Goal: Task Accomplishment & Management: Manage account settings

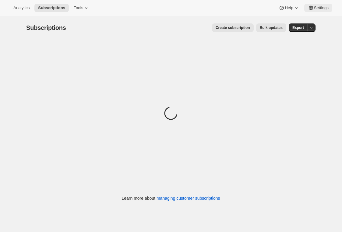
click at [315, 10] on span "Settings" at bounding box center [321, 7] width 15 height 5
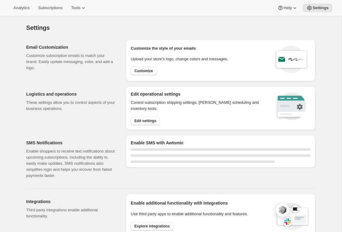
select select "22:00"
select select "09:00"
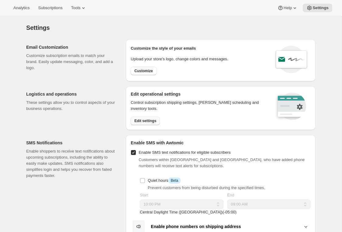
click at [143, 117] on button "Edit settings" at bounding box center [145, 121] width 29 height 9
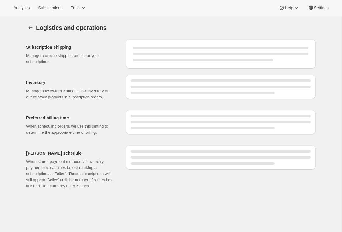
select select "06:00"
select select "DAY"
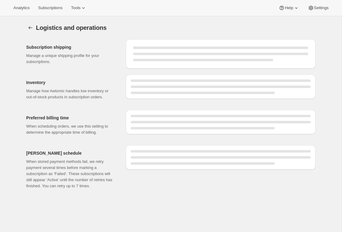
select select "DAY"
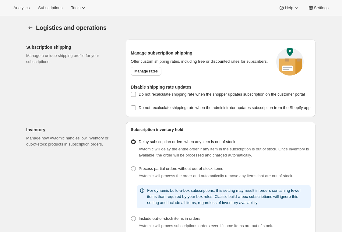
click at [143, 82] on div "Manage subscription shipping Offer custom shipping rates, including free or dis…" at bounding box center [221, 64] width 180 height 40
click at [143, 74] on span "Manage rates" at bounding box center [145, 71] width 23 height 5
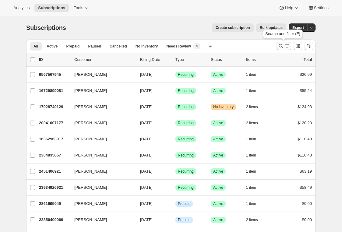
click at [285, 48] on icon "Search and filter results" at bounding box center [287, 46] width 6 height 6
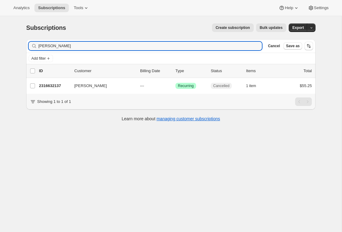
type input "nikki ad"
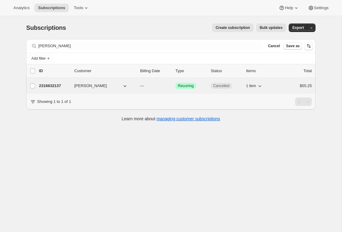
click at [54, 87] on p "2316632137" at bounding box center [54, 86] width 30 height 6
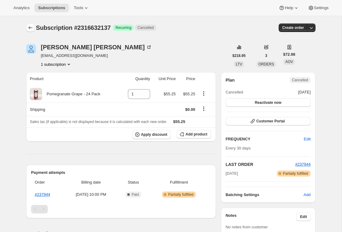
click at [30, 25] on button "Subscriptions" at bounding box center [30, 27] width 9 height 9
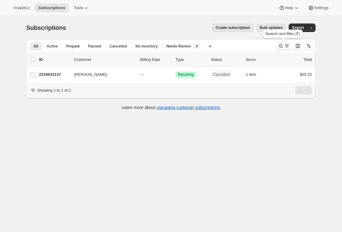
click at [279, 45] on icon "Search and filter results" at bounding box center [281, 46] width 4 height 4
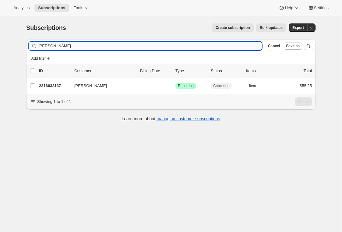
type input "nikki adams"
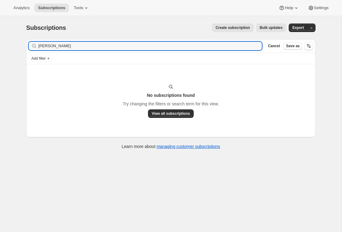
drag, startPoint x: 64, startPoint y: 46, endPoint x: 16, endPoint y: 46, distance: 48.7
click at [16, 46] on div "Subscriptions. This page is ready Subscriptions Create subscription Bulk update…" at bounding box center [170, 132] width 341 height 232
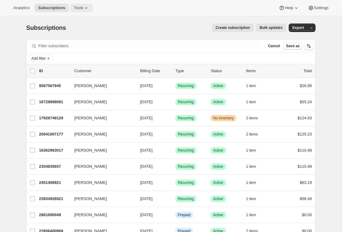
click at [85, 4] on button "Tools" at bounding box center [81, 8] width 23 height 9
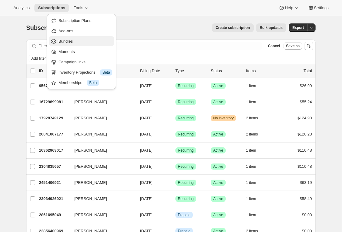
click at [68, 40] on span "Bundles" at bounding box center [65, 41] width 14 height 5
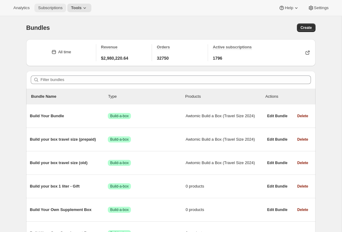
click at [50, 6] on span "Subscriptions" at bounding box center [50, 7] width 24 height 5
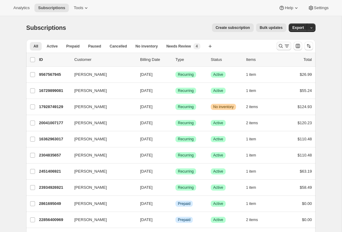
click at [281, 47] on icon "Search and filter results" at bounding box center [281, 46] width 6 height 6
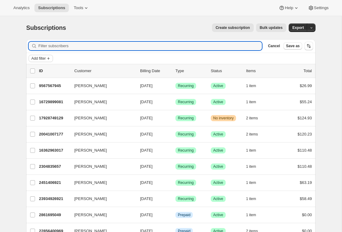
click at [40, 59] on span "Add filter" at bounding box center [38, 58] width 14 height 5
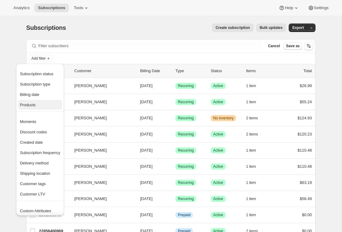
click at [31, 105] on span "Products" at bounding box center [28, 105] width 16 height 5
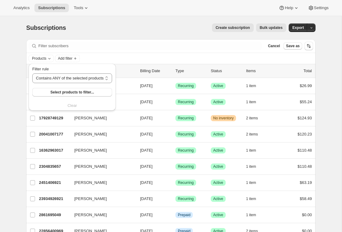
click at [40, 96] on div "Filter rule Contains ANY of the selected products Contains ALL of the selected …" at bounding box center [72, 87] width 80 height 43
click at [40, 94] on button "Select products to filter..." at bounding box center [72, 92] width 80 height 9
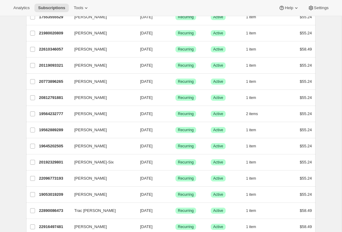
scroll to position [595, 0]
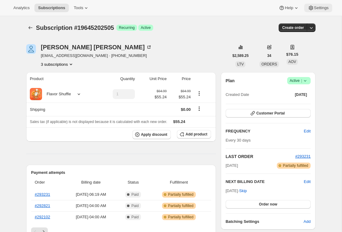
click at [318, 6] on span "Settings" at bounding box center [321, 7] width 15 height 5
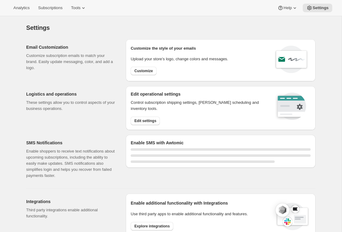
select select "22:00"
select select "09:00"
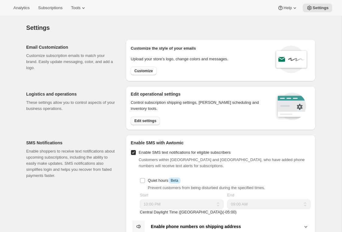
click at [144, 120] on span "Edit settings" at bounding box center [145, 120] width 22 height 5
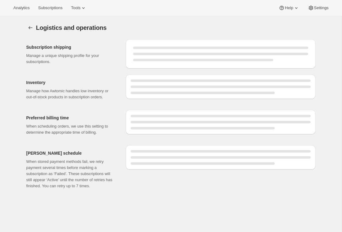
select select "06:00"
select select "DAY"
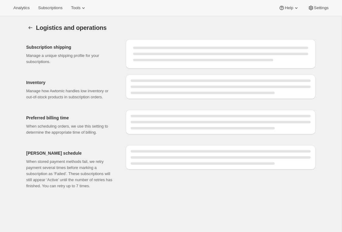
select select "DAY"
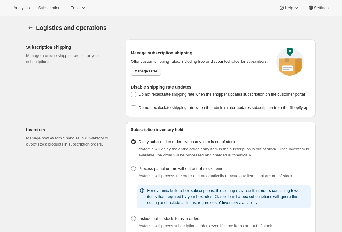
click at [153, 75] on link "Manage rates" at bounding box center [146, 71] width 31 height 9
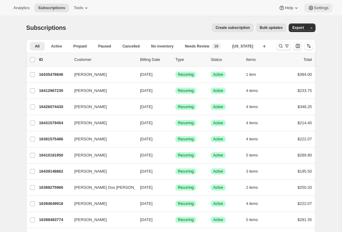
click at [309, 6] on icon at bounding box center [311, 8] width 6 height 6
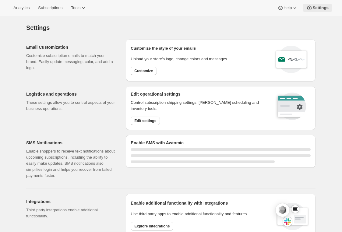
click at [324, 5] on span "Settings" at bounding box center [320, 7] width 16 height 5
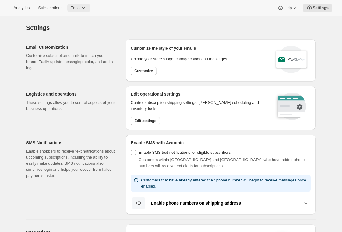
click at [85, 12] on button "Tools" at bounding box center [78, 8] width 23 height 9
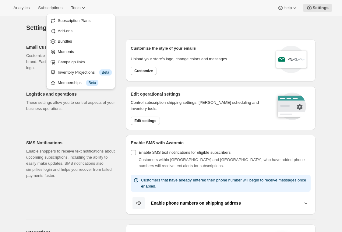
click at [247, 22] on div "Settings. This page is ready Settings" at bounding box center [170, 27] width 289 height 23
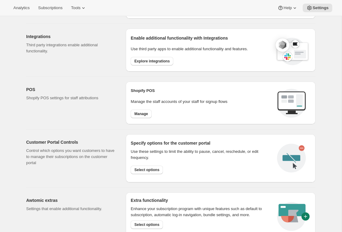
scroll to position [211, 0]
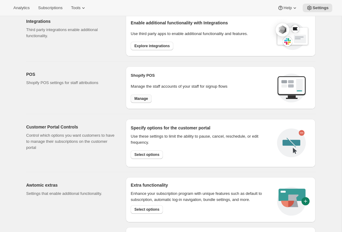
click at [143, 99] on span "Manage" at bounding box center [141, 98] width 14 height 5
